Goal: Browse casually

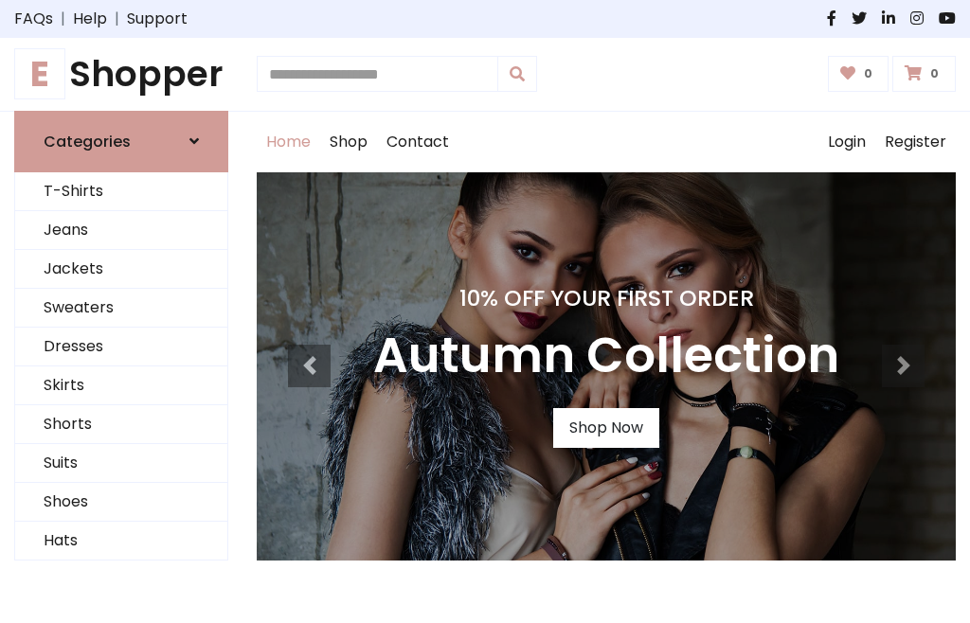
click at [485, 312] on h4 "10% Off Your First Order" at bounding box center [606, 298] width 466 height 27
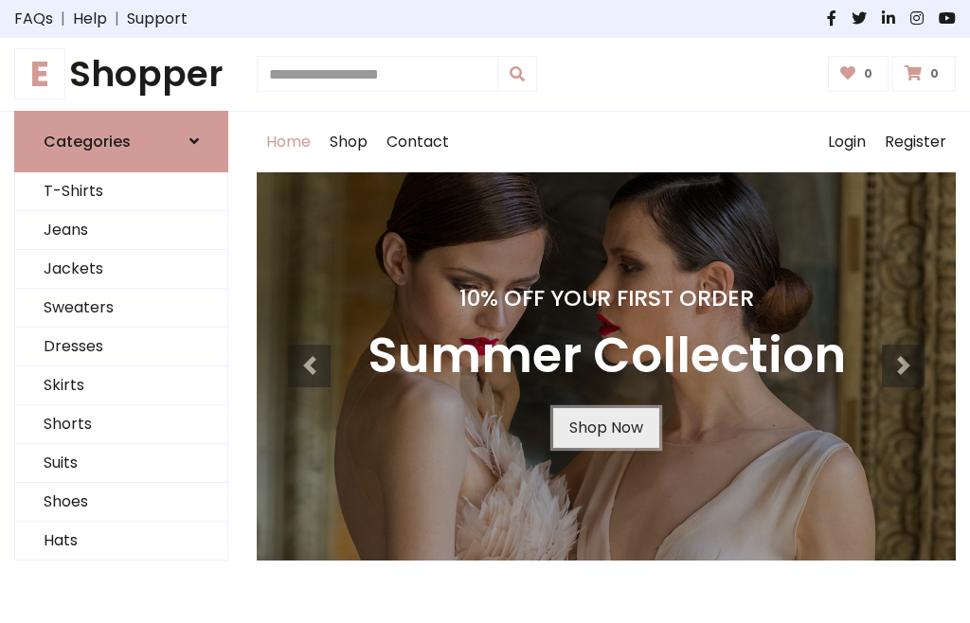
click at [605, 427] on link "Shop Now" at bounding box center [606, 428] width 106 height 40
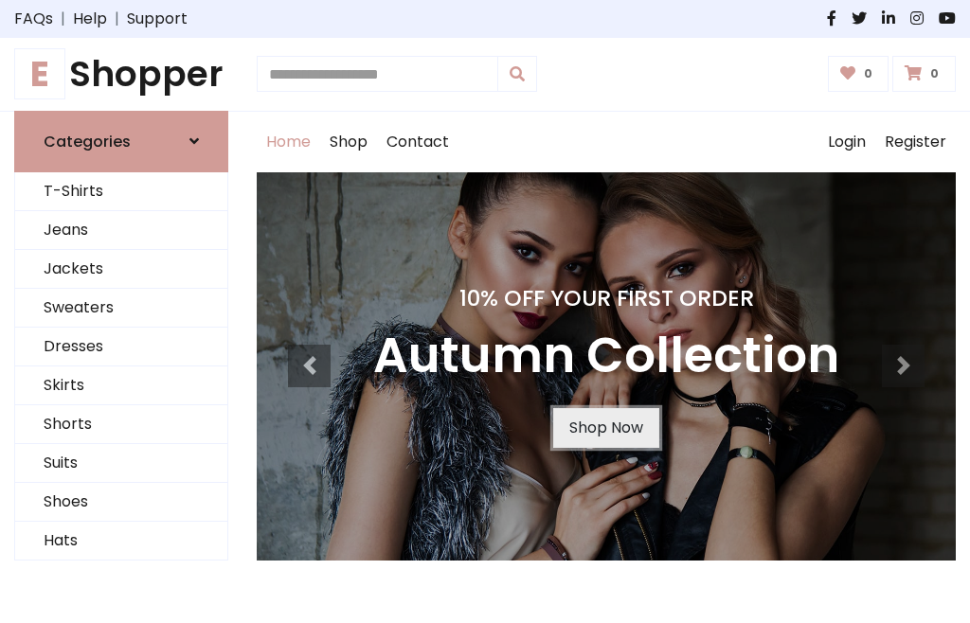
click at [605, 427] on link "Shop Now" at bounding box center [606, 428] width 106 height 40
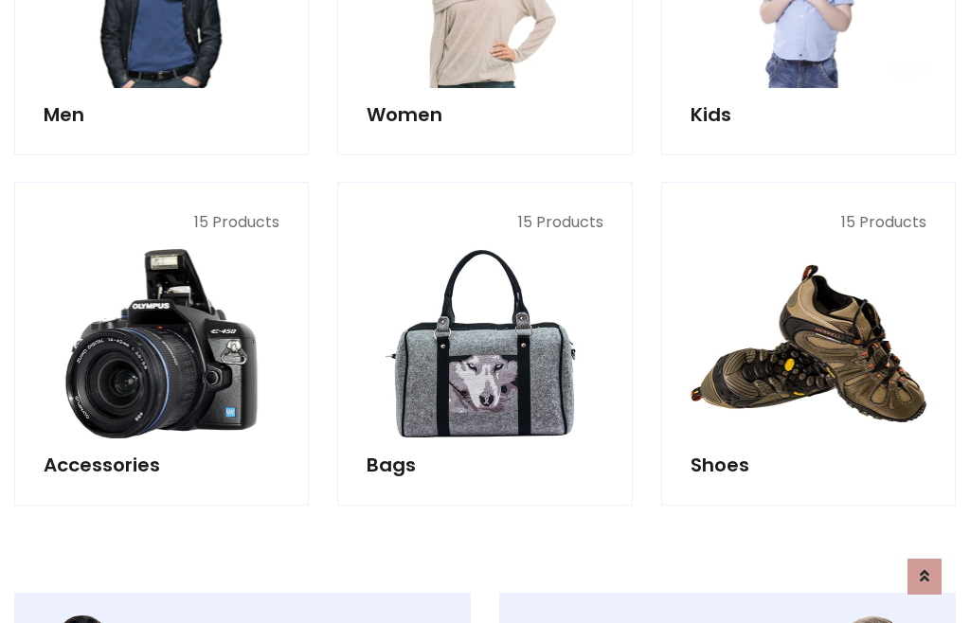
scroll to position [1889, 0]
